Goal: Task Accomplishment & Management: Manage account settings

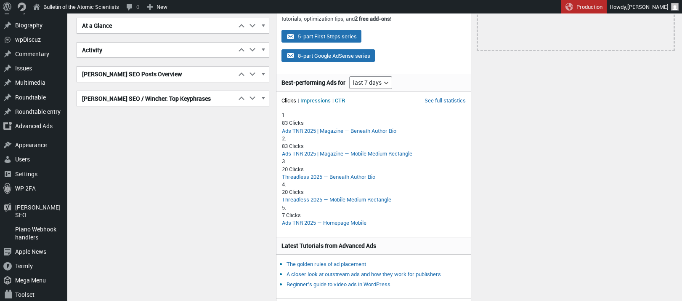
scroll to position [142, 0]
click at [89, 179] on div "Object Cache Pro Go to Settings Move up Move Object Cache Pro box up Move down …" at bounding box center [375, 255] width 604 height 631
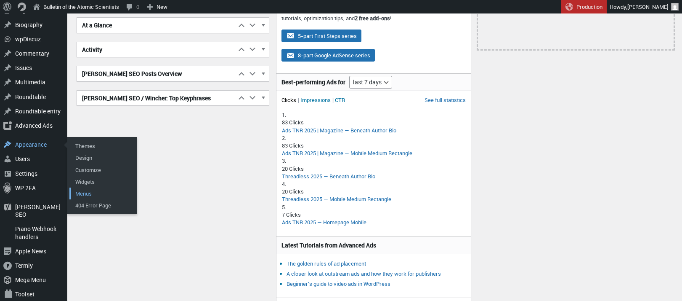
click at [86, 187] on link "Menus" at bounding box center [102, 193] width 67 height 12
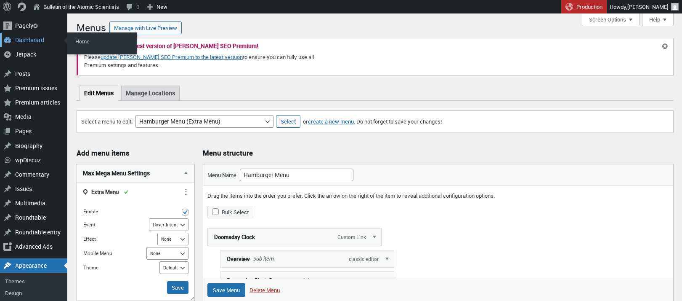
click at [26, 43] on div "Dashboard" at bounding box center [33, 40] width 67 height 14
